Goal: Task Accomplishment & Management: Complete application form

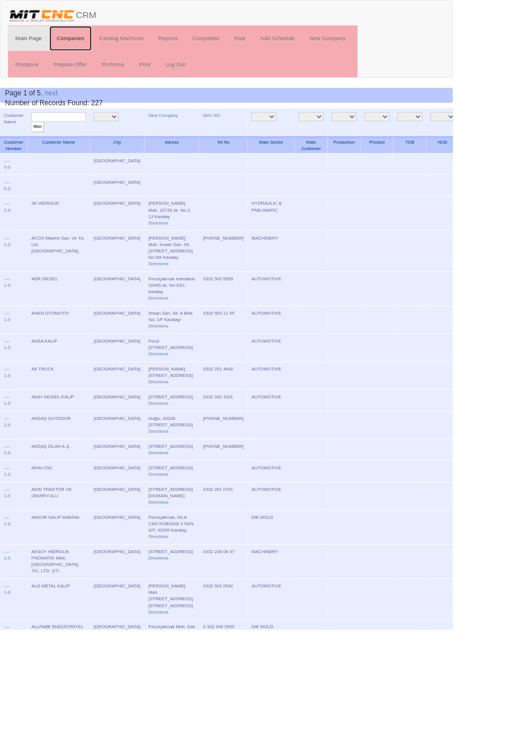
click at [87, 42] on link "Companies" at bounding box center [83, 44] width 50 height 29
click at [173, 134] on link "New Company" at bounding box center [190, 134] width 34 height 6
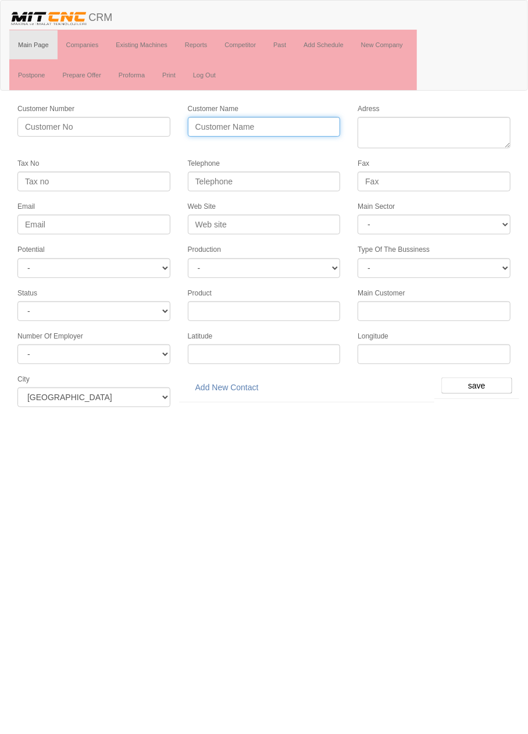
click at [295, 122] on input "Customer Name" at bounding box center [264, 127] width 153 height 20
type input "AİC OTOMOTİV"
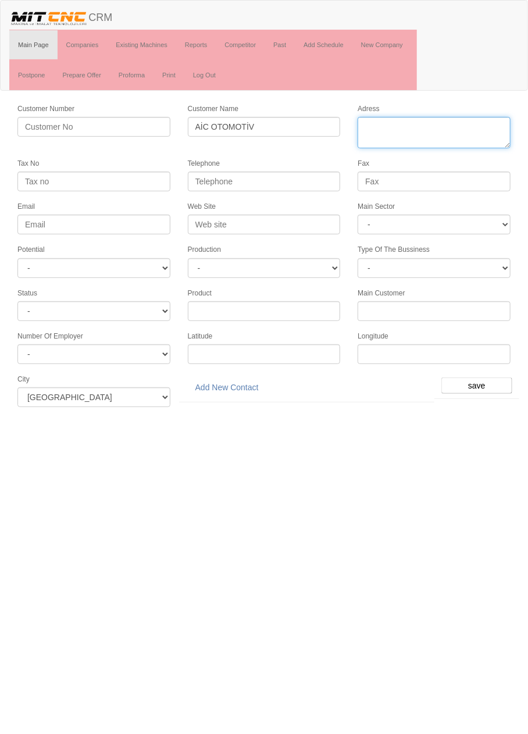
click at [461, 122] on textarea "Adress" at bounding box center [434, 132] width 153 height 31
paste textarea "Fevzi Çakmak Mh. 10654 Sk. No:2/1 Karatay"
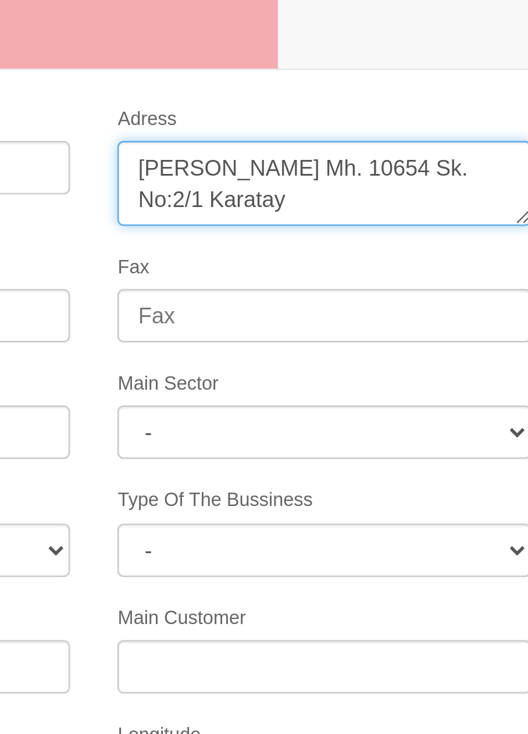
click at [394, 122] on textarea "Adress" at bounding box center [434, 132] width 153 height 31
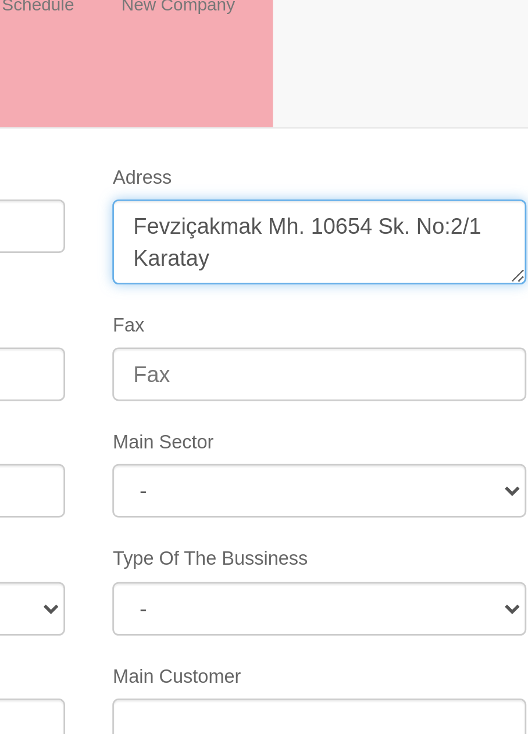
click at [433, 124] on textarea "Adress" at bounding box center [434, 132] width 153 height 31
click at [430, 139] on textarea "Adress" at bounding box center [434, 132] width 153 height 31
click at [399, 135] on textarea "Adress" at bounding box center [434, 132] width 153 height 31
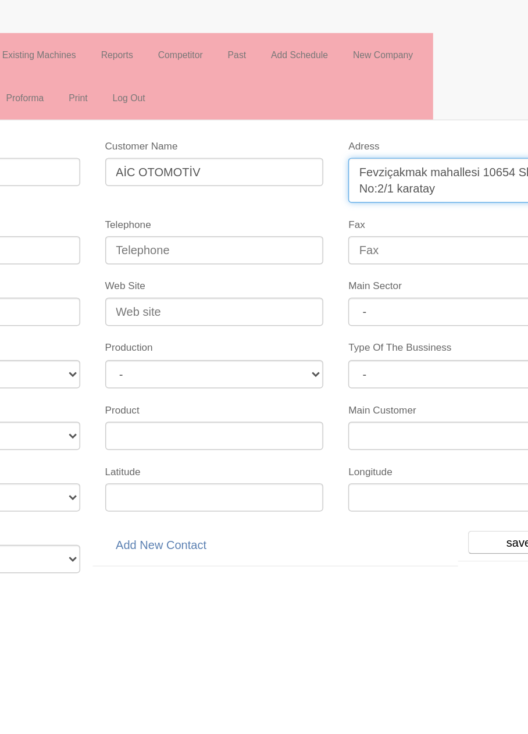
type textarea "Fevziçakmak mahallesi 10654 Sk. No:2/1 karatay"
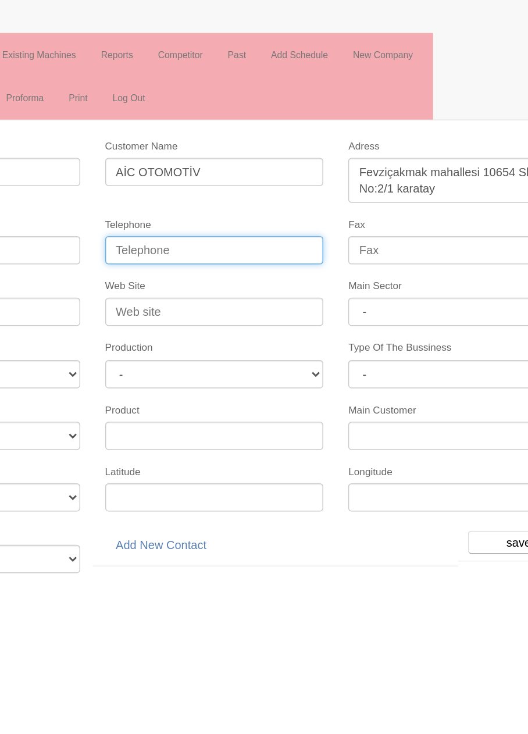
paste input "0 332 345 44 06"
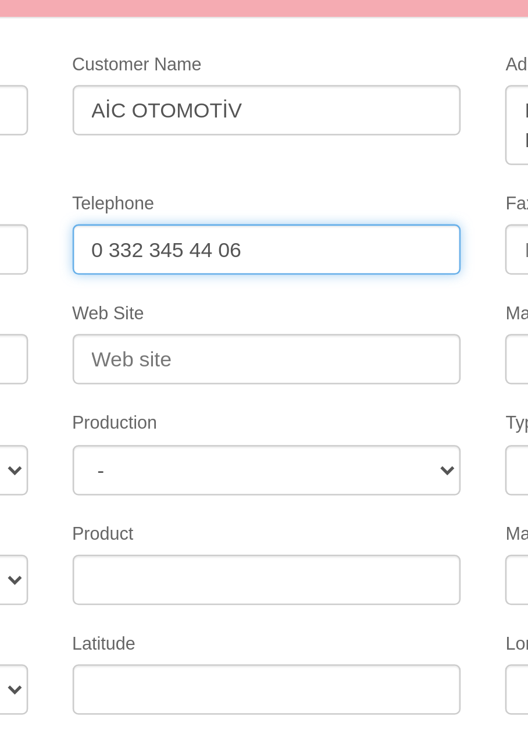
click at [244, 179] on input "0 332 345 44 06" at bounding box center [264, 182] width 153 height 20
click at [247, 179] on input "0 332 345 44 06" at bounding box center [264, 182] width 153 height 20
type input "0 332 345 4406"
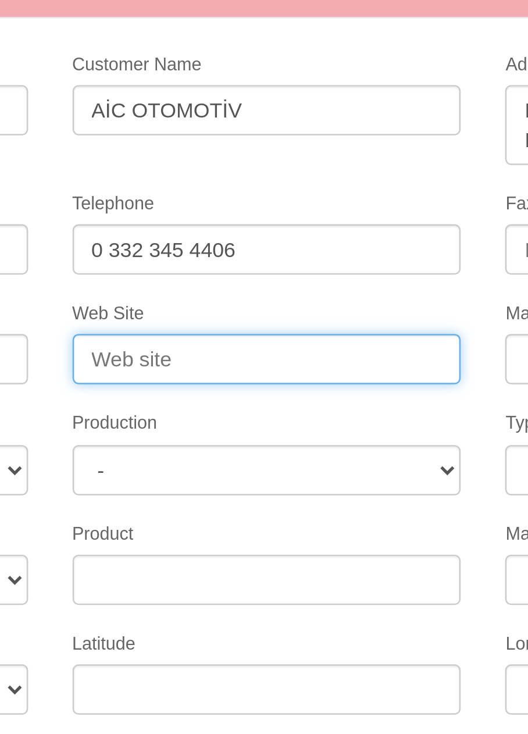
click at [255, 219] on input "Web Site" at bounding box center [264, 225] width 153 height 20
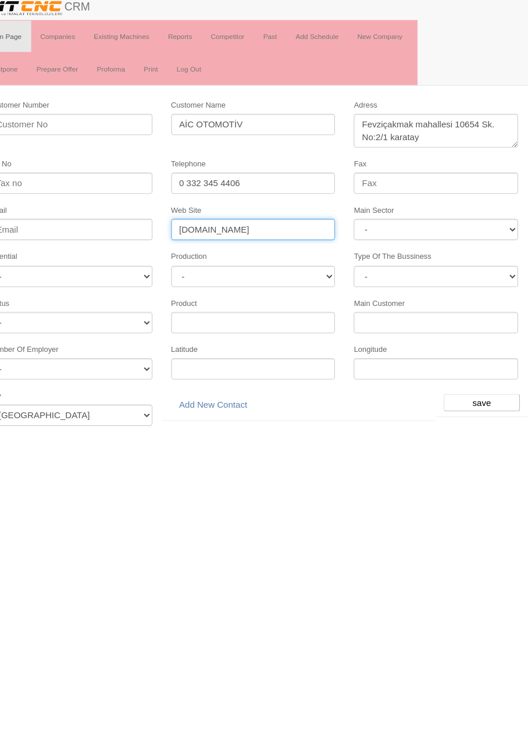
type input "www.aicotomotiv.com"
click at [458, 182] on input "Fax" at bounding box center [434, 182] width 153 height 20
click at [462, 216] on select "- DIE MOLD MACHINERY DEFENCE ELECTRICAL COMPONENTS MEDICAL TOOL MANUFACTURING J…" at bounding box center [434, 225] width 153 height 20
select select "370"
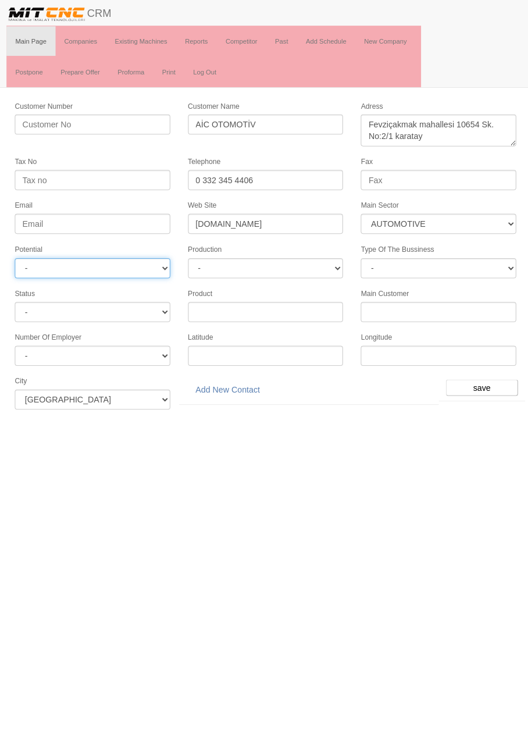
click at [136, 260] on select "- A1 A2 A3 B1 B2 B3 C1 C2 C3" at bounding box center [93, 268] width 153 height 20
select select "6"
click at [319, 264] on select "-" at bounding box center [264, 268] width 153 height 20
click at [319, 260] on select "-" at bounding box center [264, 268] width 153 height 20
click at [438, 416] on html "Toggle navigation CRM Main Page Companies Existing Machines Reports Competitor …" at bounding box center [264, 208] width 528 height 416
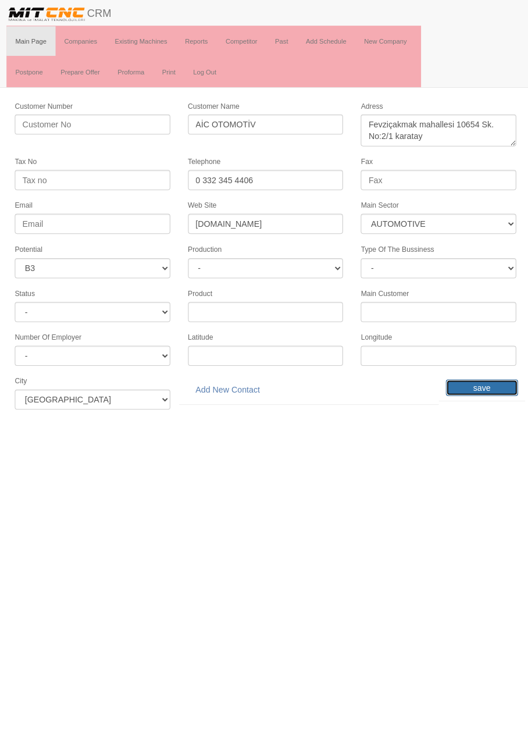
click at [485, 378] on input "save" at bounding box center [476, 385] width 71 height 16
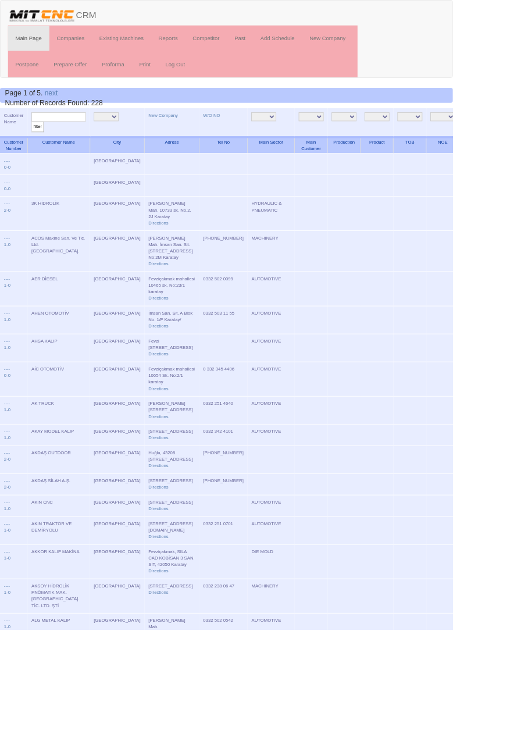
click at [85, 138] on input "text" at bounding box center [68, 136] width 63 height 11
type input "Aic"
click at [37, 142] on input "filter" at bounding box center [44, 148] width 15 height 12
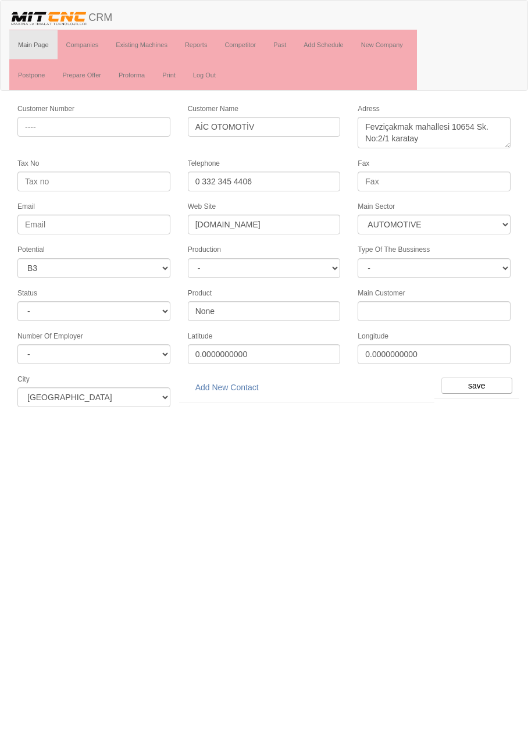
select select "370"
select select "6"
click at [241, 381] on link "Add New Contact" at bounding box center [227, 387] width 78 height 20
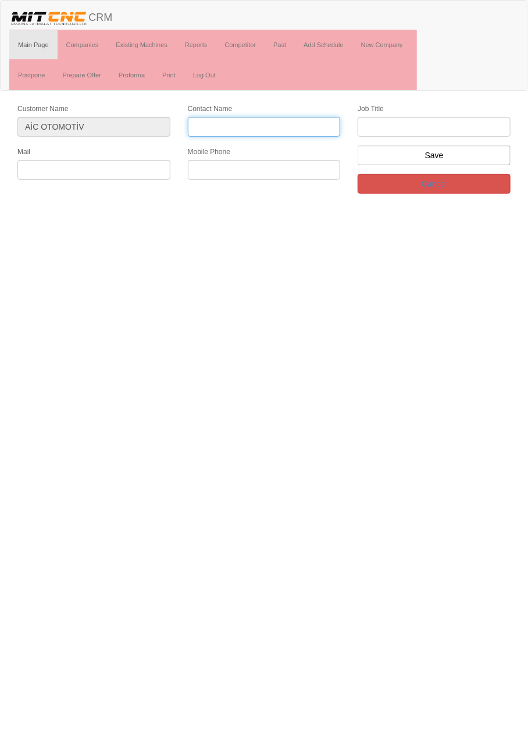
click at [308, 122] on input "Contact Name" at bounding box center [264, 127] width 153 height 20
type input "Ali İhsan Ceylan"
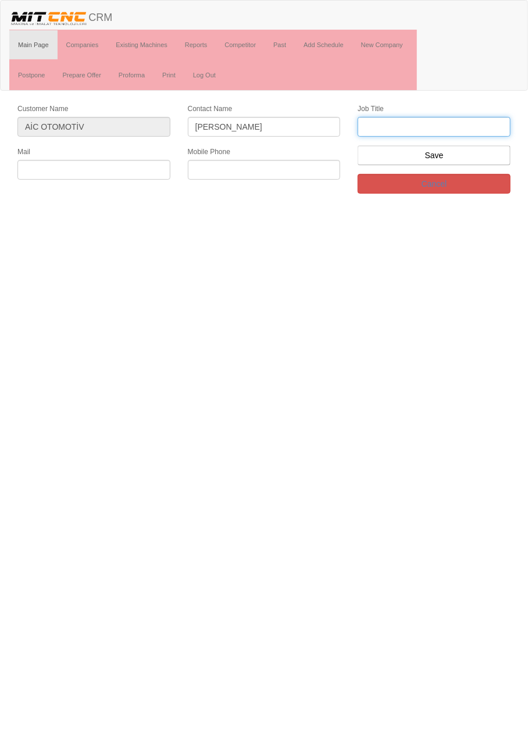
click at [447, 120] on input "text" at bounding box center [434, 127] width 153 height 20
type input "firma sahibi"
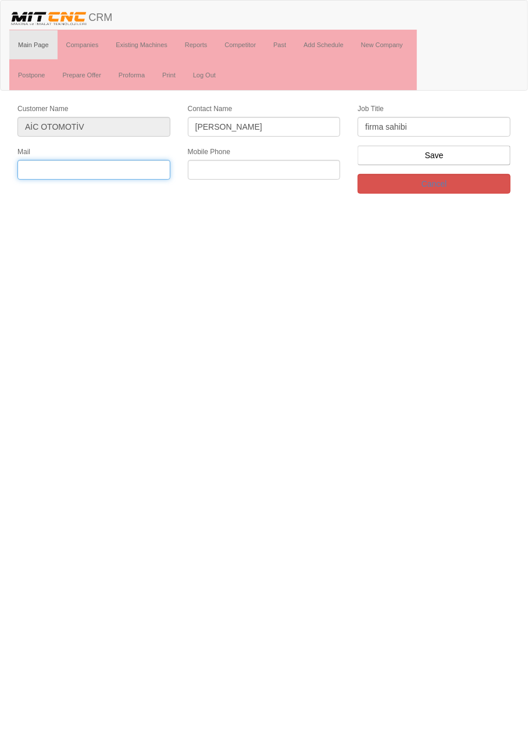
paste input "aic@aicotomotiv.com"
type input "aic@aicotomotiv.com"
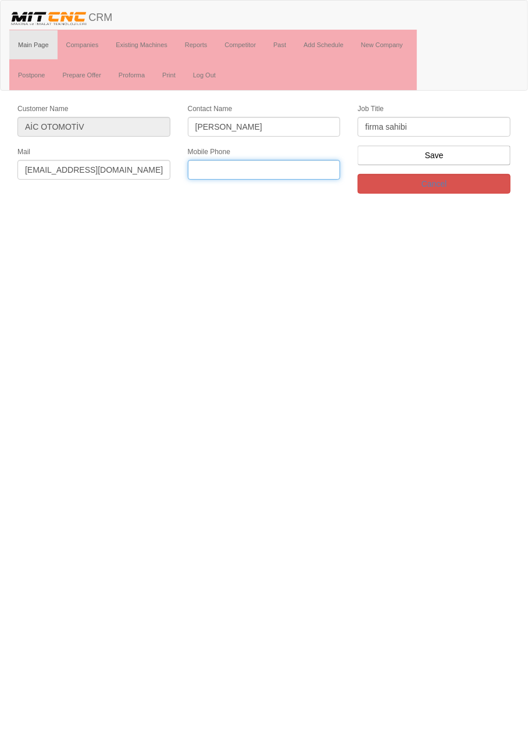
click at [277, 167] on input "text" at bounding box center [264, 170] width 153 height 20
paste input "+90 332 345 44 06"
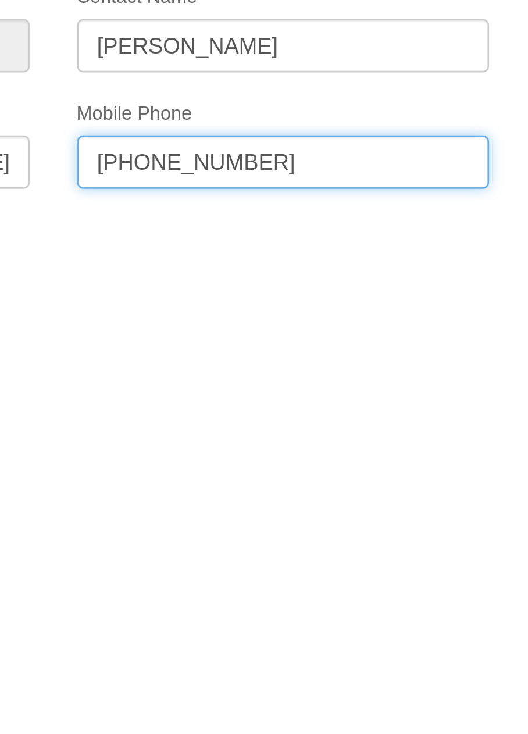
click at [256, 169] on input "+90 332 345 44 06" at bounding box center [264, 170] width 153 height 20
click at [206, 169] on input "+90 332 345 4406" at bounding box center [264, 170] width 153 height 20
click at [204, 166] on input "0 332 345 4406" at bounding box center [264, 170] width 153 height 20
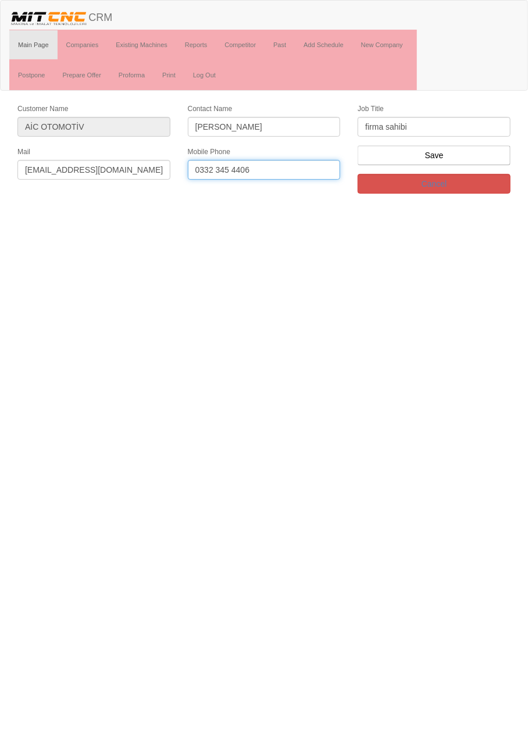
type input "0332 345 4406"
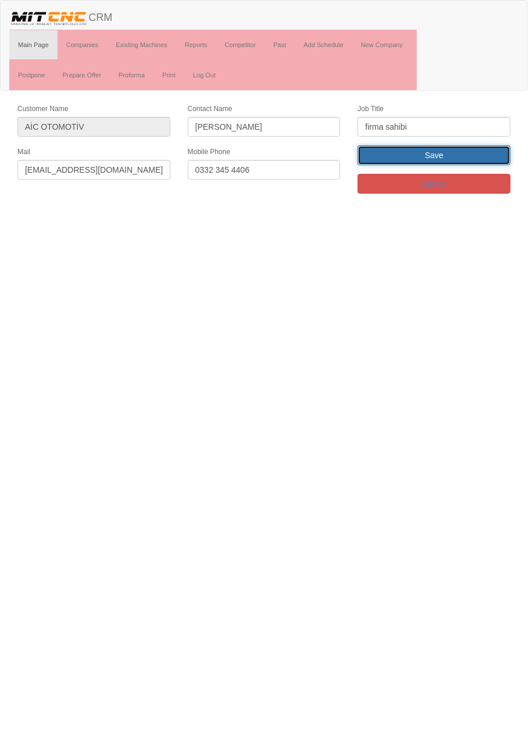
click at [456, 161] on input "Save" at bounding box center [434, 155] width 153 height 20
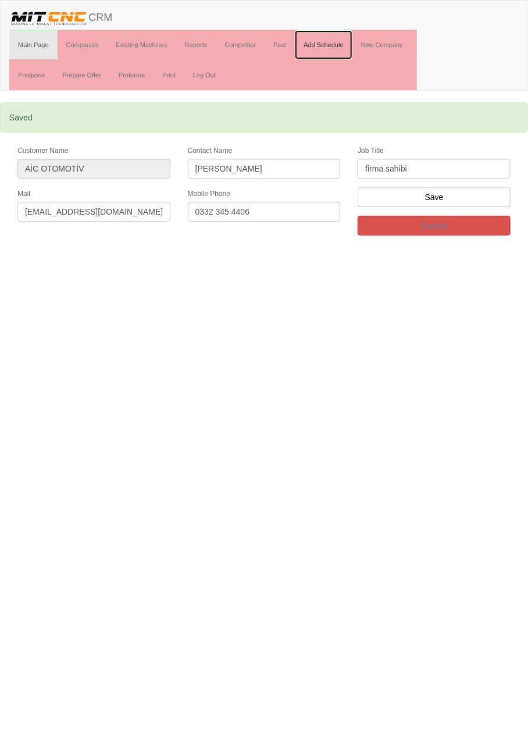
click at [337, 42] on link "Add Schedule" at bounding box center [324, 44] width 58 height 29
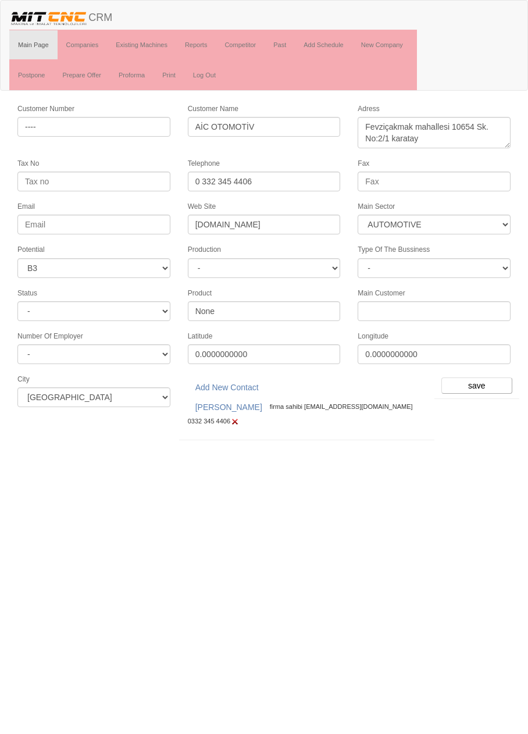
select select "370"
select select "6"
click at [472, 381] on input "save" at bounding box center [476, 385] width 71 height 16
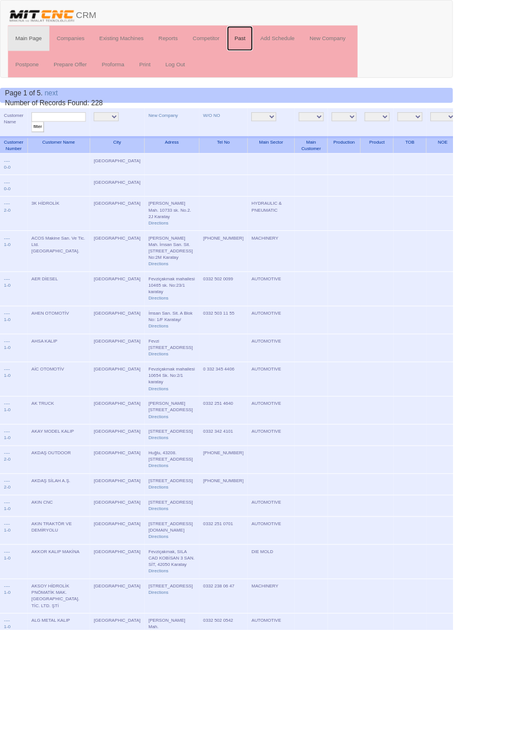
click at [283, 47] on link "Past" at bounding box center [280, 44] width 30 height 29
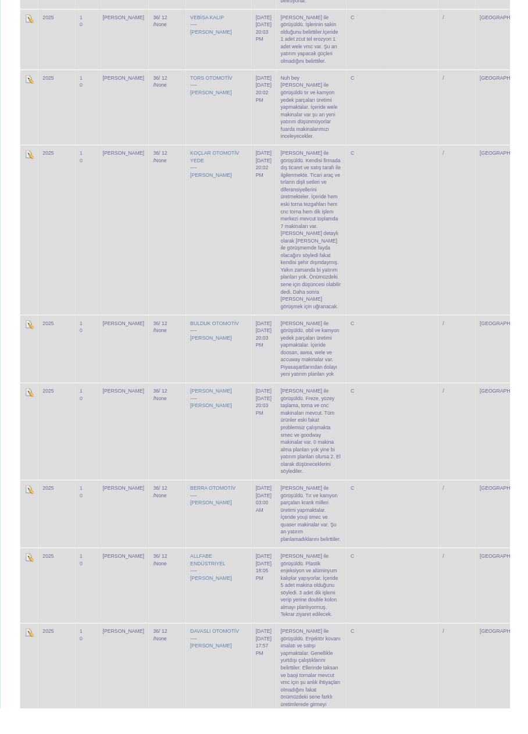
scroll to position [3371, 0]
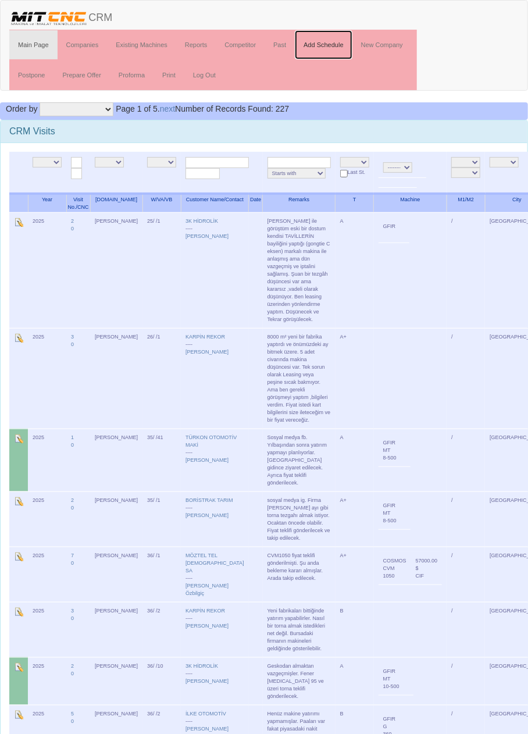
click at [324, 44] on link "Add Schedule" at bounding box center [324, 44] width 58 height 29
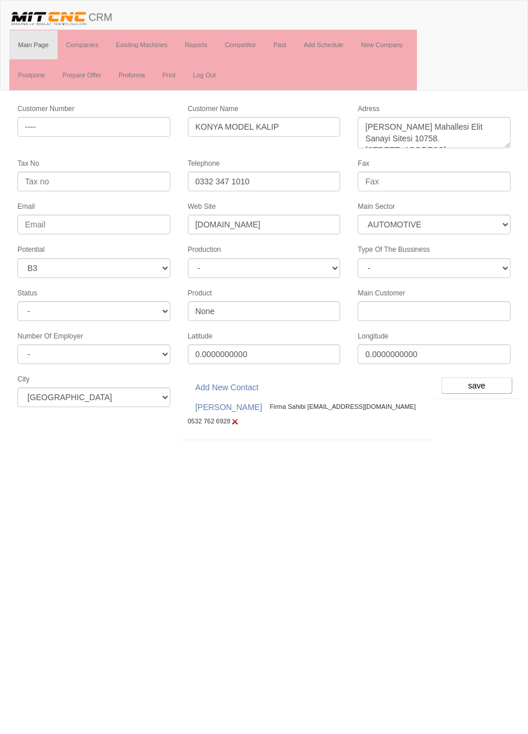
select select "370"
select select "6"
click at [478, 377] on input "save" at bounding box center [476, 385] width 71 height 16
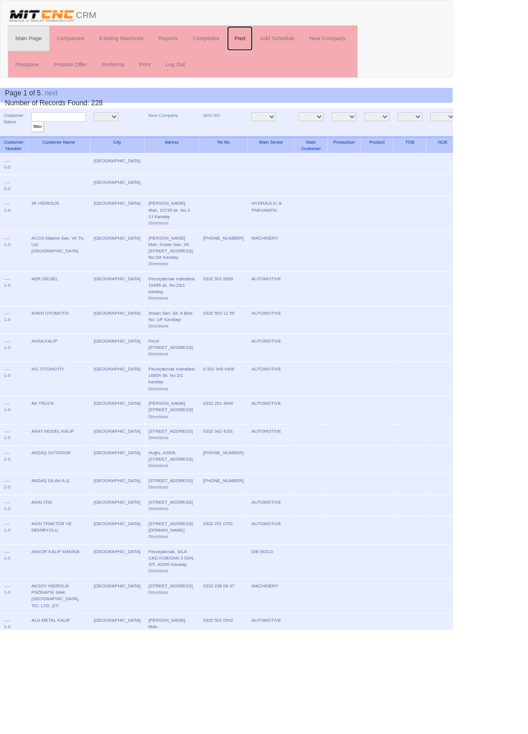
click at [283, 44] on link "Past" at bounding box center [280, 44] width 30 height 29
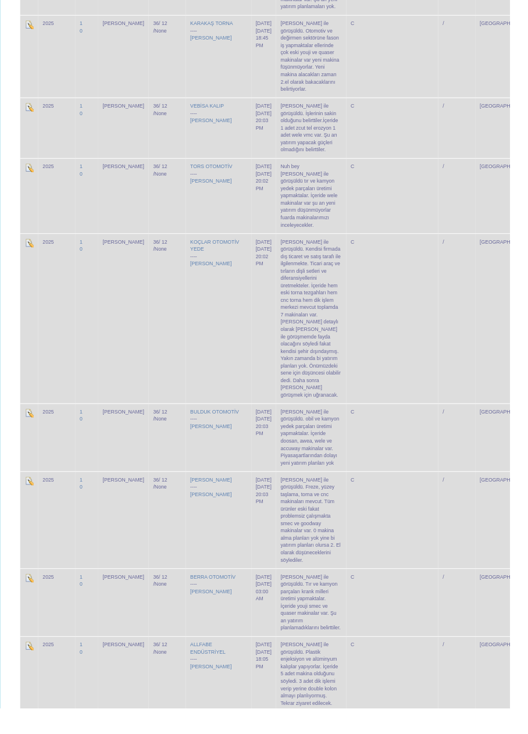
scroll to position [3371, 0]
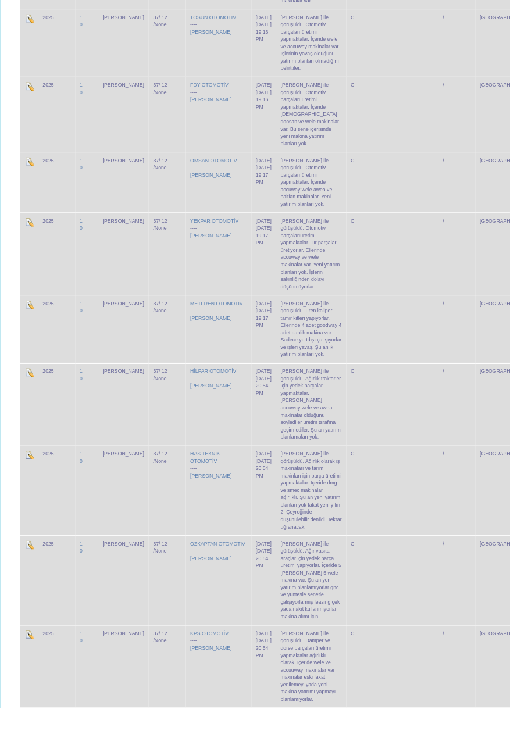
scroll to position [1726, 0]
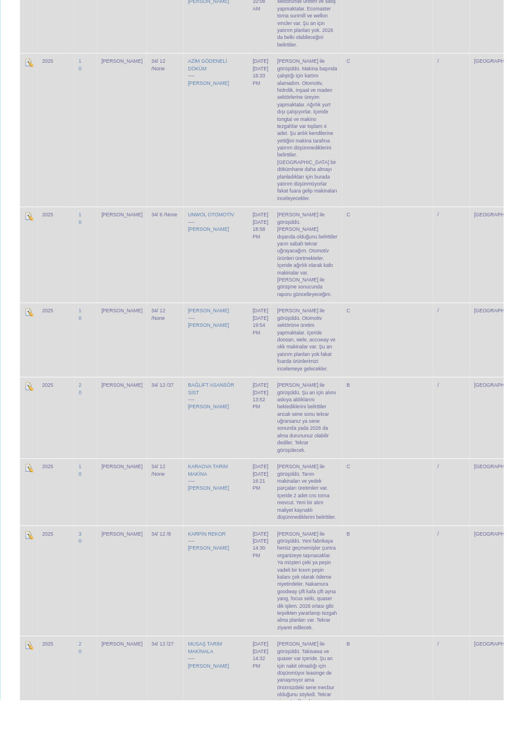
scroll to position [3161, 0]
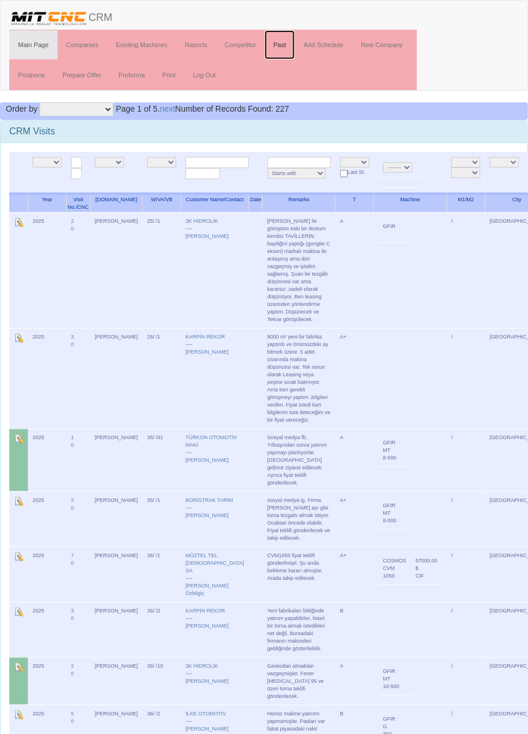
click at [283, 44] on link "Past" at bounding box center [280, 44] width 30 height 29
click at [333, 44] on link "Add Schedule" at bounding box center [324, 44] width 58 height 29
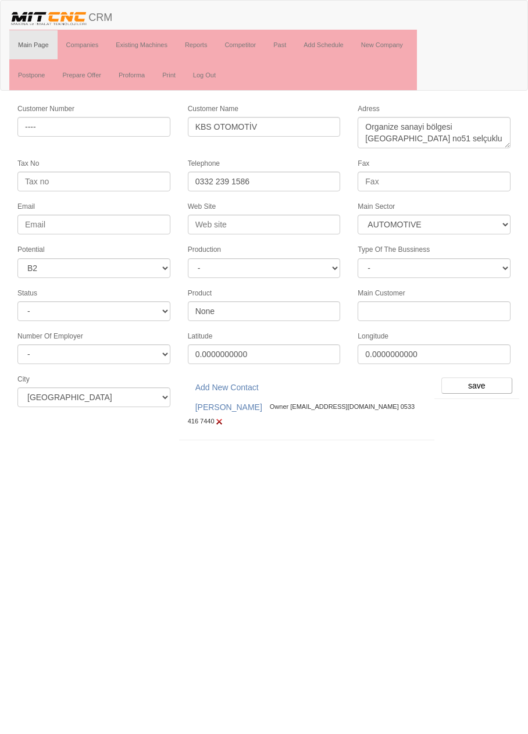
select select "370"
select select "5"
click at [496, 382] on input "save" at bounding box center [476, 385] width 71 height 16
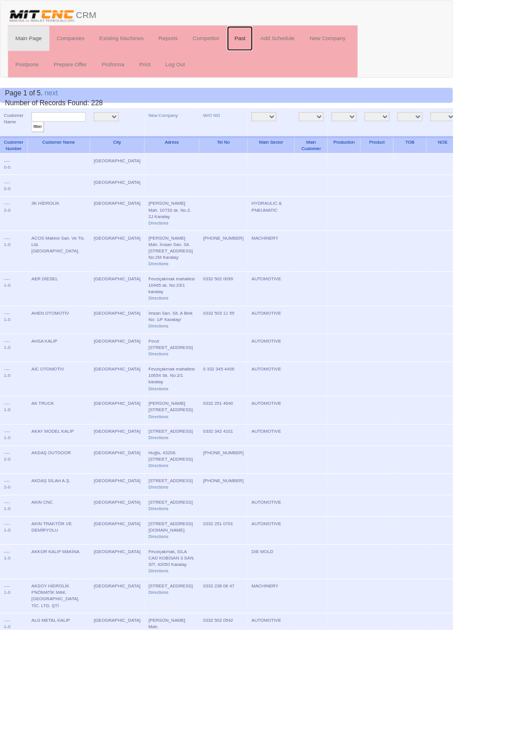
click at [285, 40] on link "Past" at bounding box center [280, 44] width 30 height 29
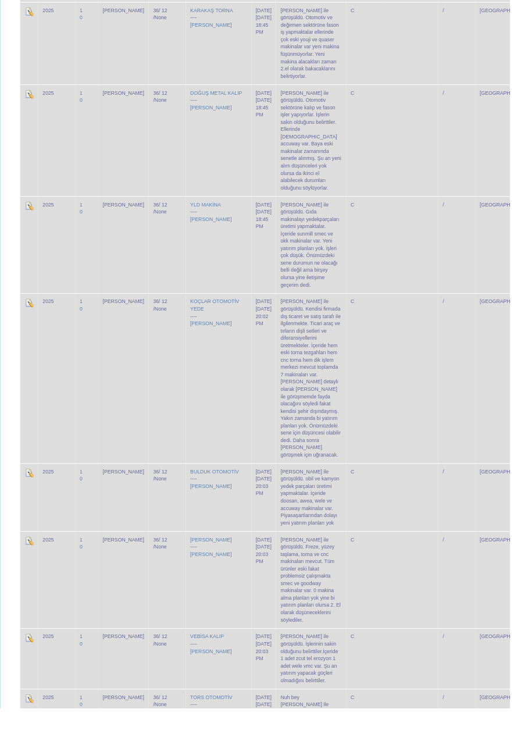
scroll to position [3416, 0]
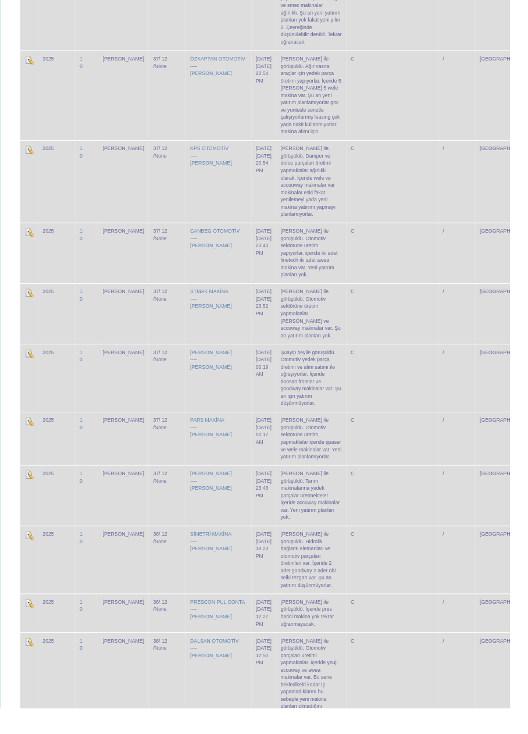
scroll to position [2577, 0]
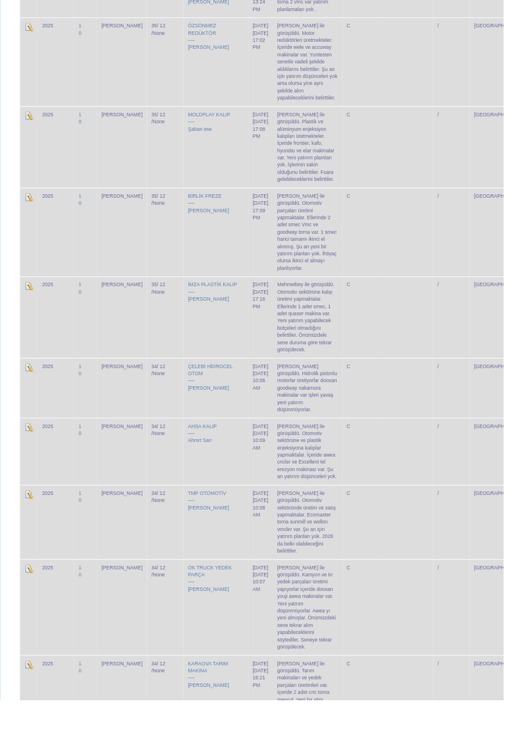
scroll to position [3086, 0]
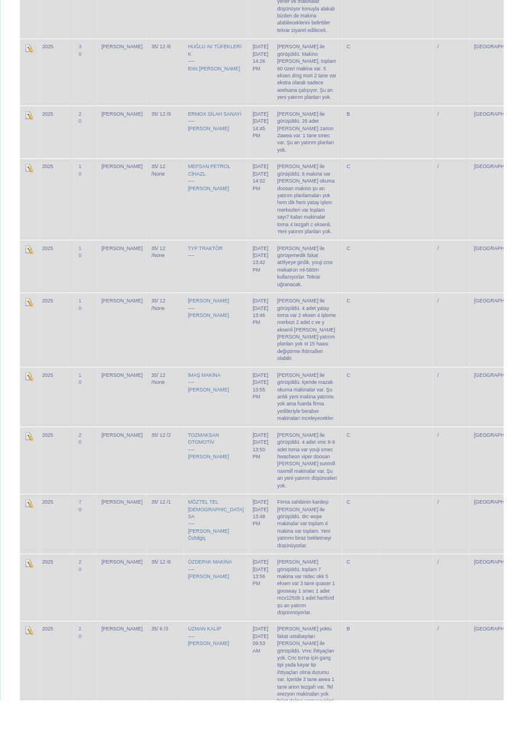
scroll to position [1240, 0]
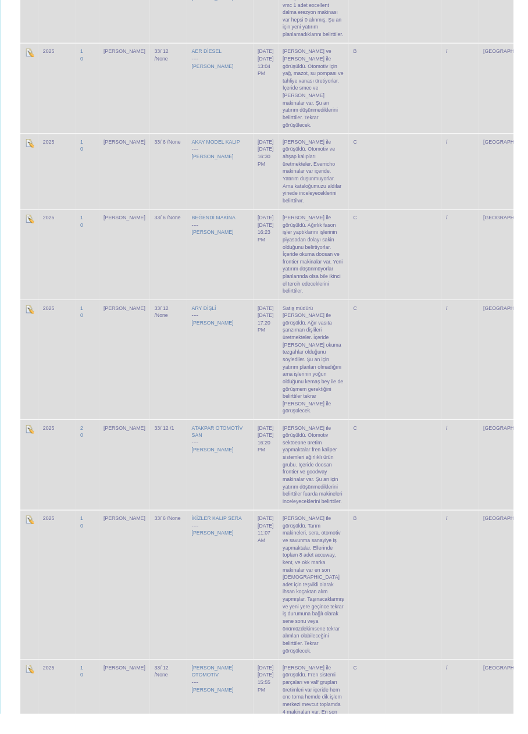
scroll to position [1221, 0]
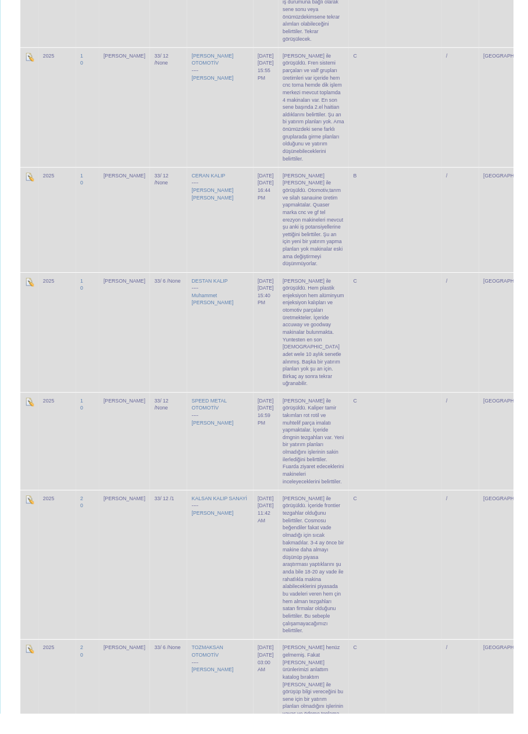
click at [416, 404] on td at bounding box center [425, 454] width 57 height 101
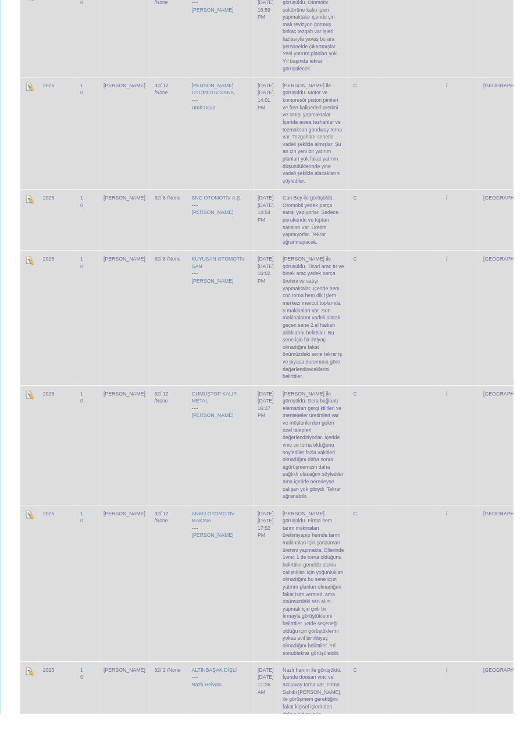
scroll to position [3013, 0]
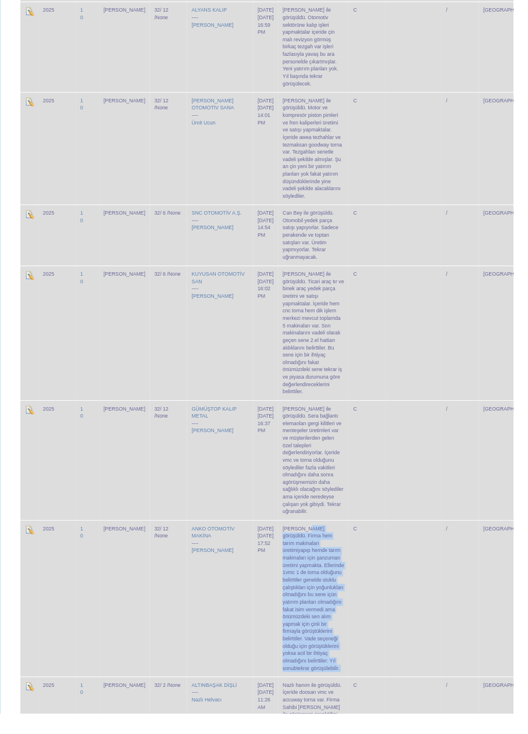
click at [462, 412] on td "/" at bounding box center [473, 473] width 38 height 123
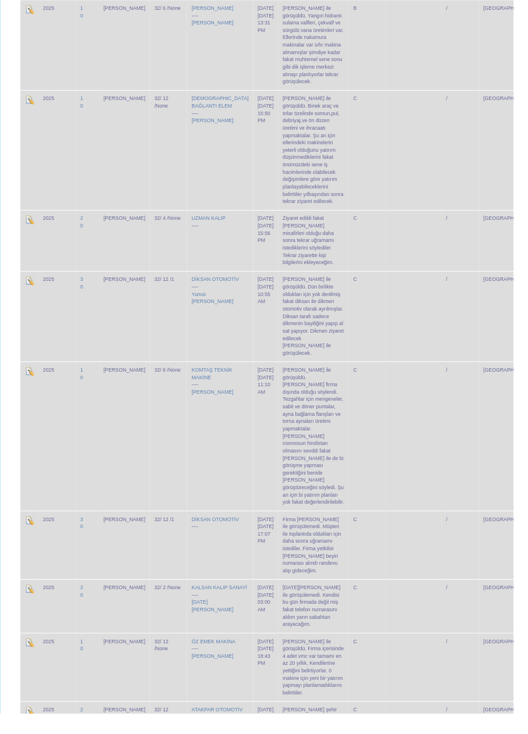
scroll to position [4589, 0]
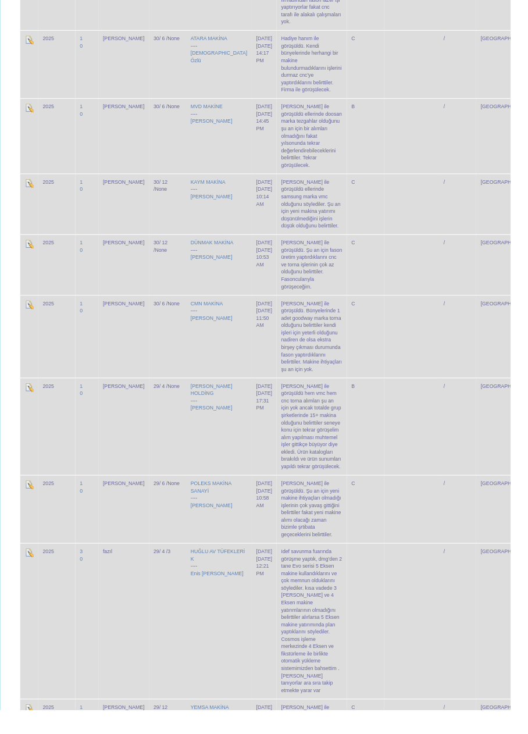
scroll to position [1422, 0]
